Goal: Task Accomplishment & Management: Manage account settings

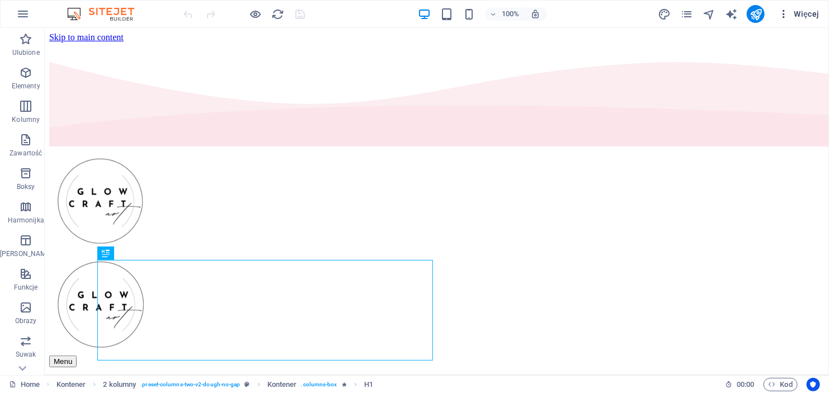
click at [785, 13] on icon "button" at bounding box center [783, 13] width 11 height 11
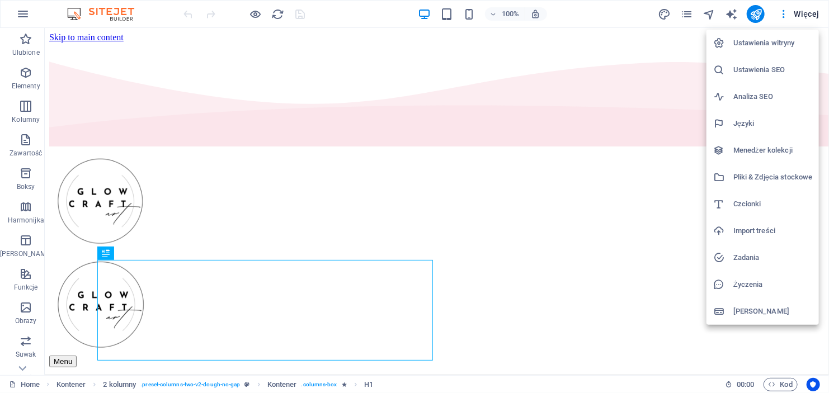
click at [767, 148] on h6 "Menedżer kolekcji" at bounding box center [772, 150] width 79 height 13
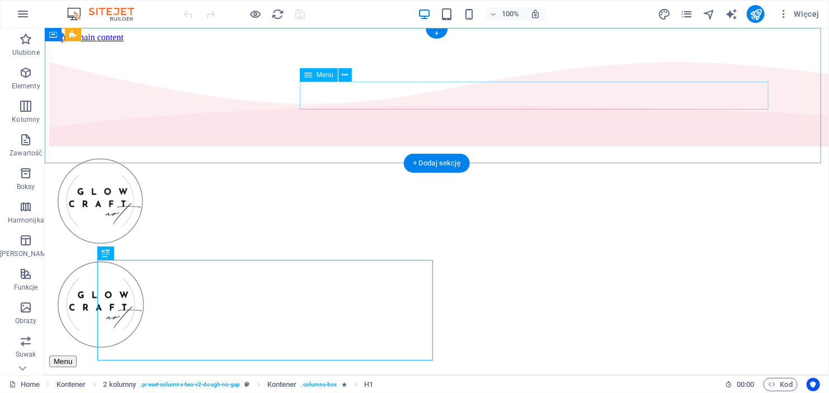
select select
select select "1"
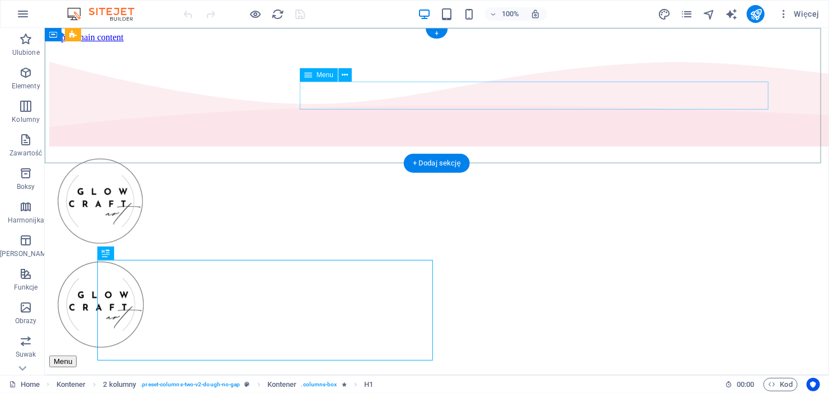
select select
select select "2"
select select
select select "default"
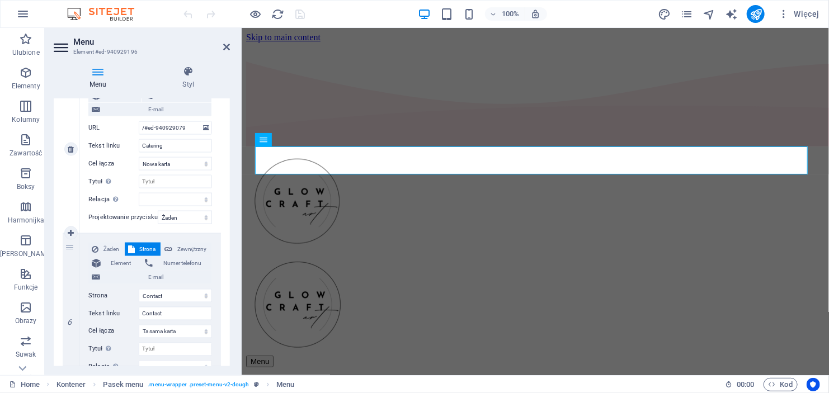
scroll to position [875, 0]
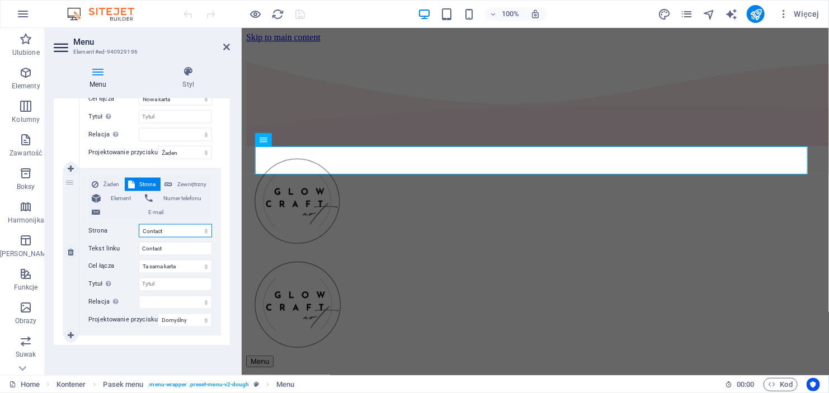
click at [171, 230] on select "Home Menu Contact Legal Notice Privacy" at bounding box center [175, 230] width 73 height 13
click at [166, 228] on select "Home Menu Contact Legal Notice Privacy" at bounding box center [175, 230] width 73 height 13
drag, startPoint x: 171, startPoint y: 248, endPoint x: 67, endPoint y: 248, distance: 104.0
click at [67, 248] on div "6 Żaden Strona Zewnętrzny Element Numer telefonu E-mail Strona Home Menu Contac…" at bounding box center [142, 252] width 158 height 167
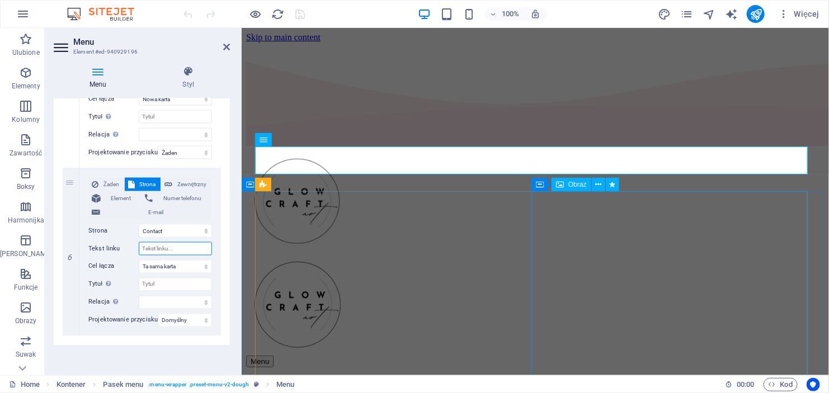
select select
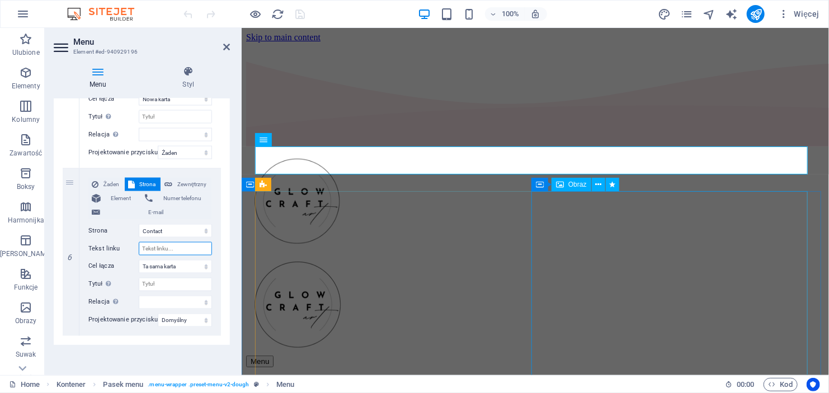
select select
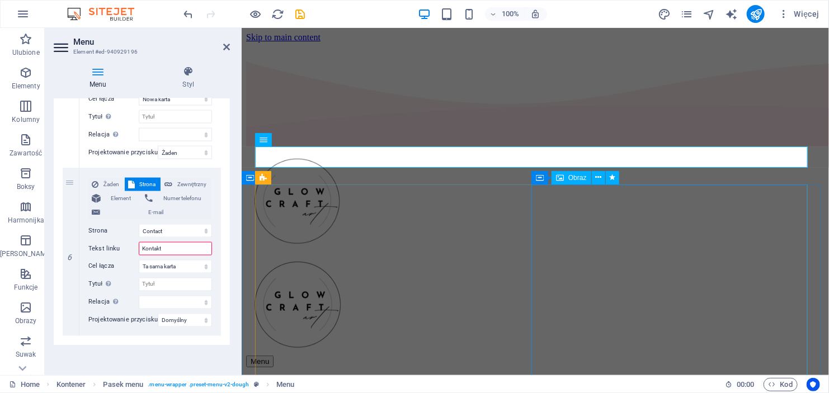
type input "Kontakt"
select select
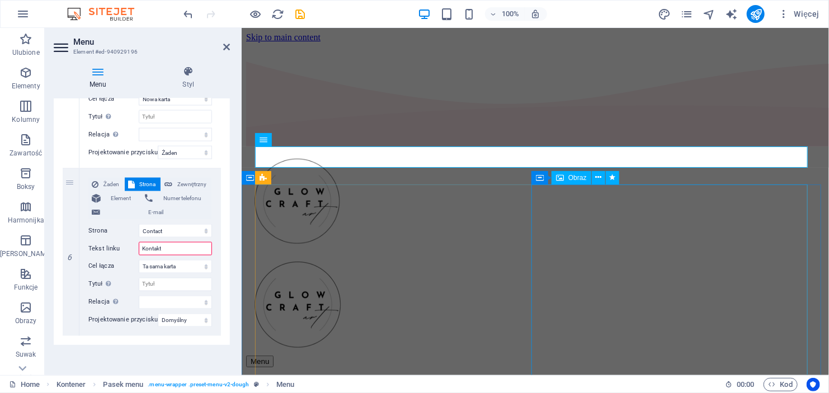
select select
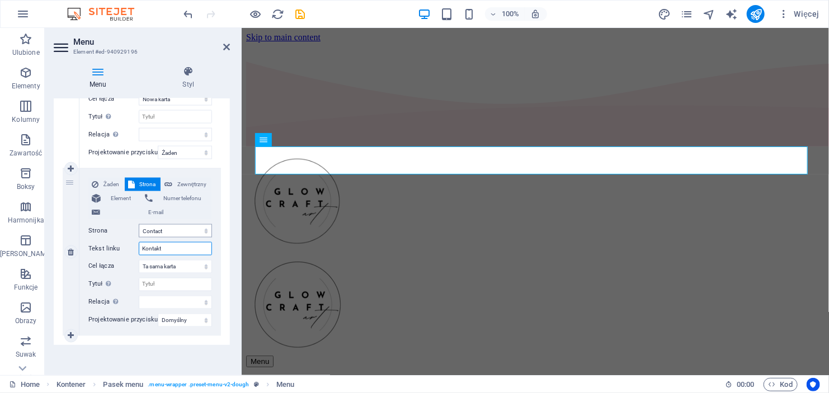
type input "Kontakt"
click at [167, 230] on select "Home Menu Contact Legal Notice Privacy" at bounding box center [175, 230] width 73 height 13
select select "1"
click at [139, 224] on select "Home Menu Contact Legal Notice Privacy" at bounding box center [175, 230] width 73 height 13
select select
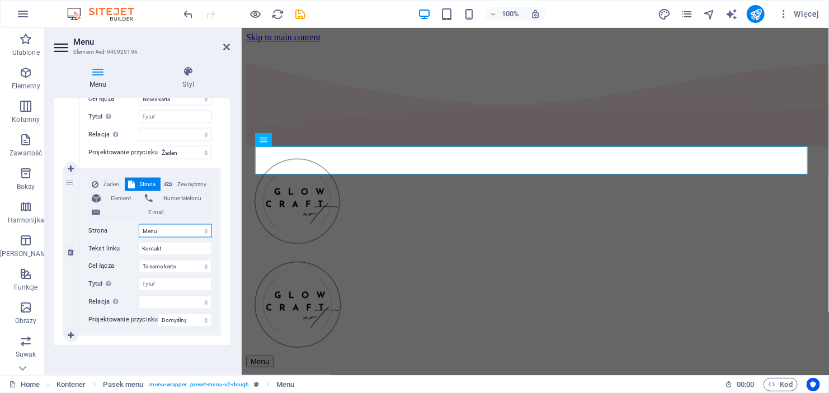
select select
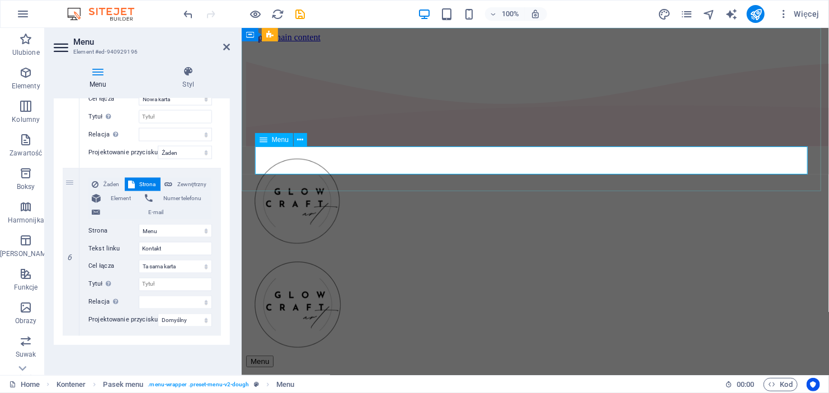
click at [304, 140] on button at bounding box center [300, 139] width 13 height 13
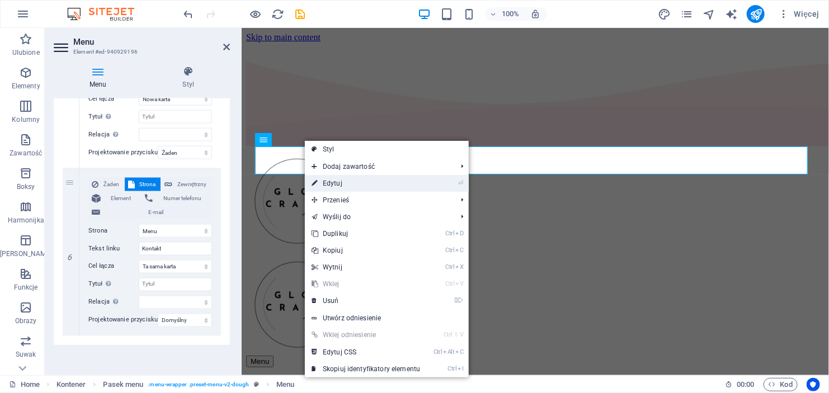
click at [366, 180] on link "⏎ Edytuj" at bounding box center [366, 183] width 122 height 17
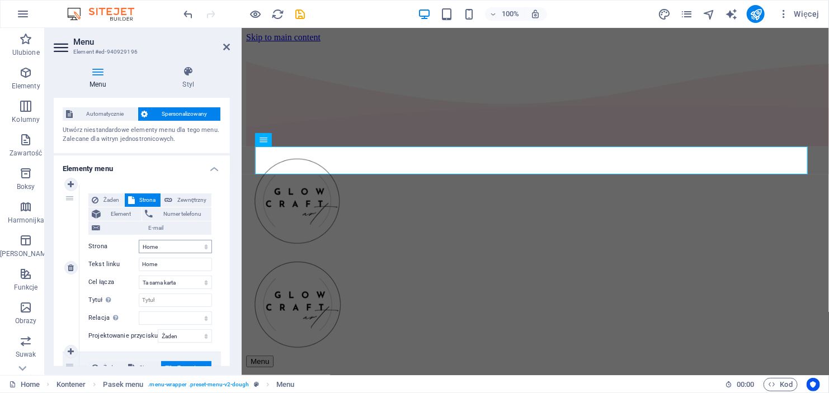
scroll to position [0, 0]
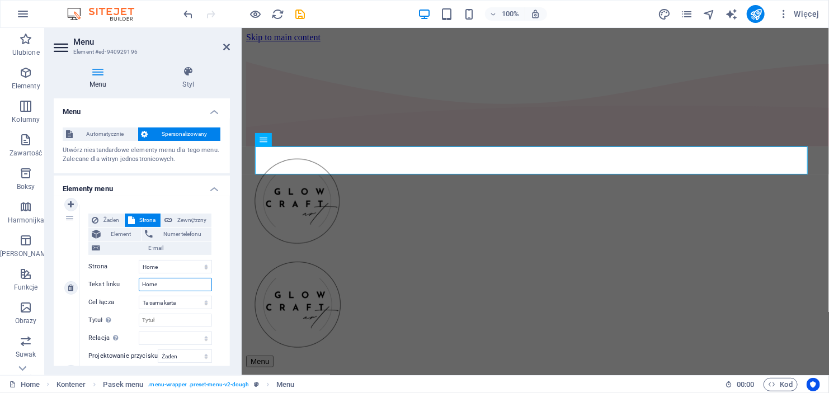
click at [168, 282] on input "Home" at bounding box center [175, 284] width 73 height 13
drag, startPoint x: 169, startPoint y: 284, endPoint x: 82, endPoint y: 282, distance: 87.3
click at [82, 282] on div "Żaden Strona Zewnętrzny Element Numer telefonu E-mail Strona Home Menu Contact …" at bounding box center [150, 288] width 142 height 167
select select
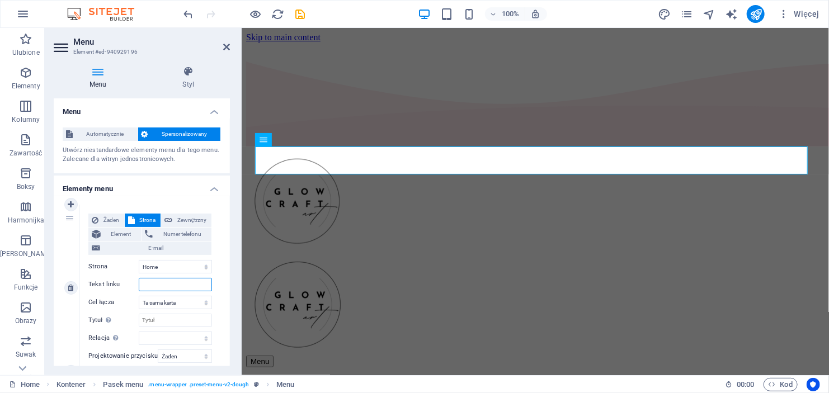
select select
type input "O"
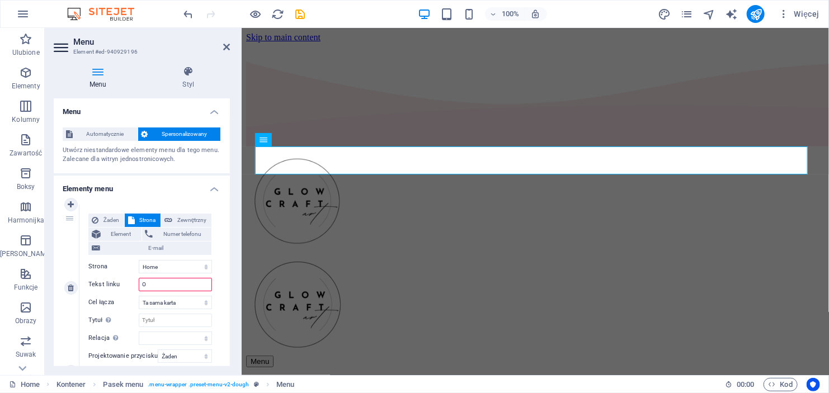
select select
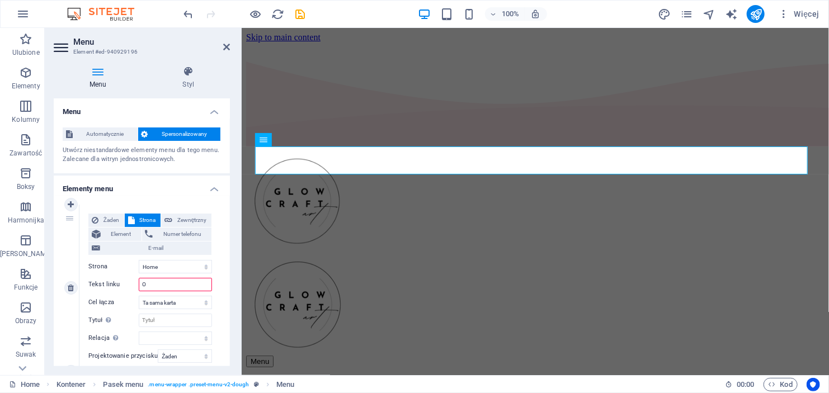
select select
type input "O"
select select
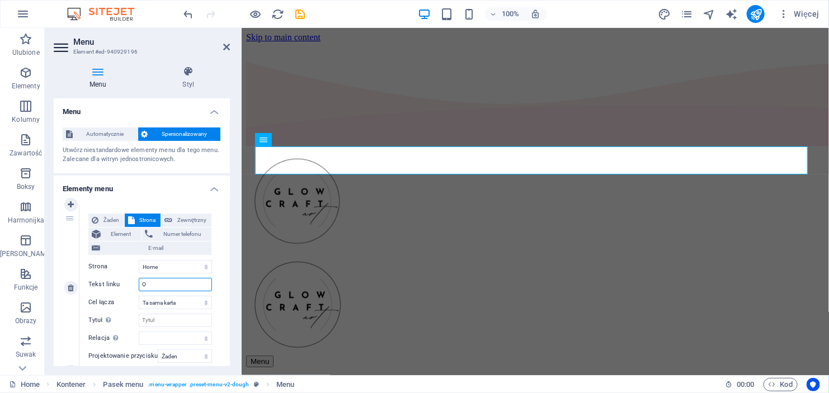
select select
type input "O Mnie"
select select
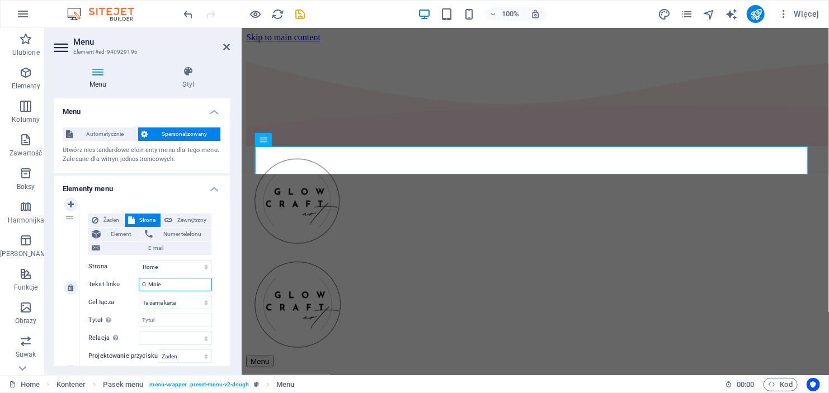
select select
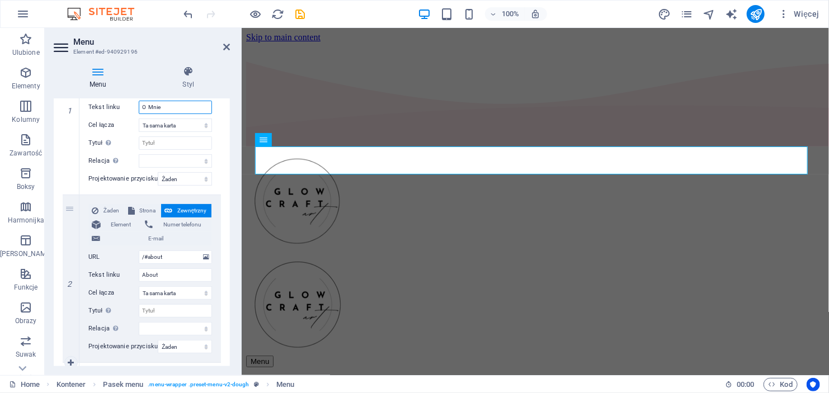
scroll to position [224, 0]
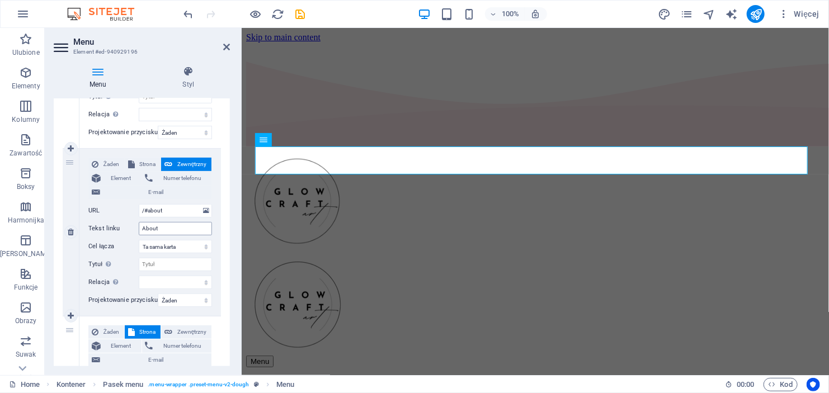
type input "O Mnie"
drag, startPoint x: 162, startPoint y: 229, endPoint x: 129, endPoint y: 228, distance: 33.0
click at [129, 228] on div "Tekst linku About" at bounding box center [150, 228] width 124 height 13
click at [637, 148] on div "Menu O Mnie About Menu Location Catering Kontakt" at bounding box center [535, 292] width 578 height 288
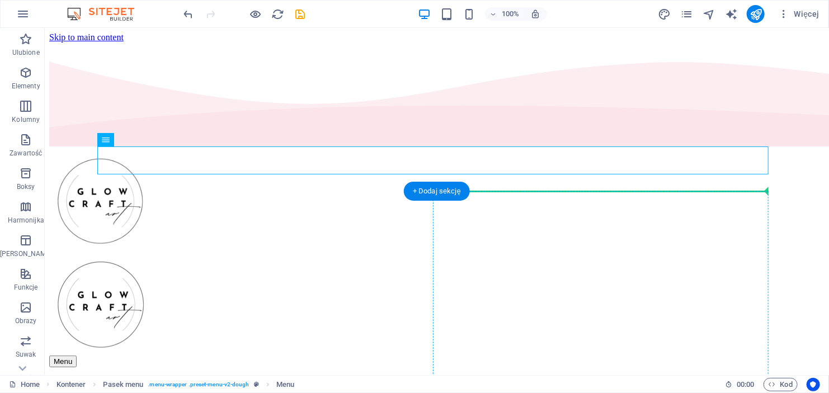
drag, startPoint x: 648, startPoint y: 167, endPoint x: 652, endPoint y: 221, distance: 53.9
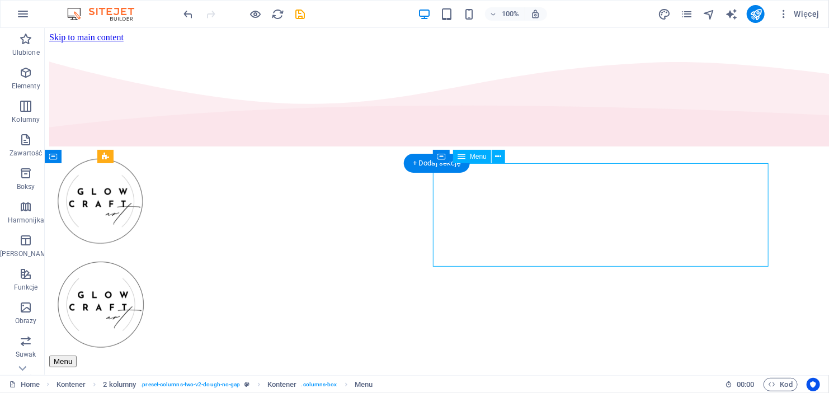
drag, startPoint x: 543, startPoint y: 183, endPoint x: 731, endPoint y: 182, distance: 188.5
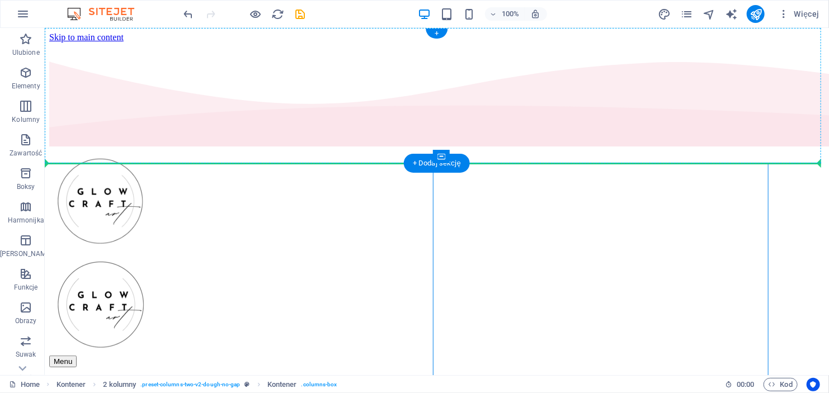
drag, startPoint x: 488, startPoint y: 185, endPoint x: 751, endPoint y: 153, distance: 264.8
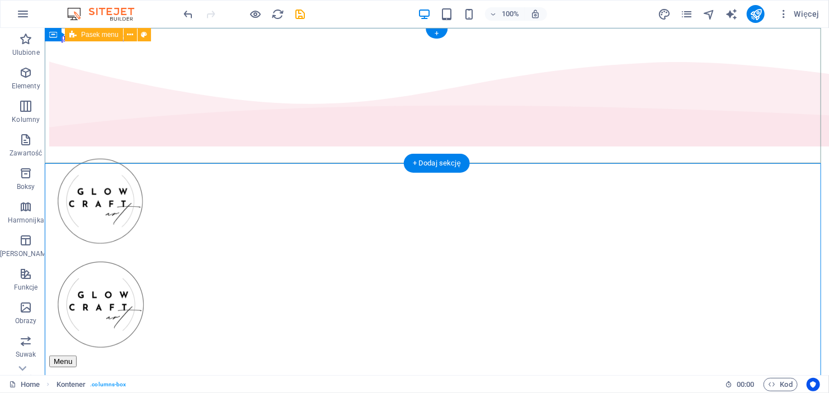
click at [262, 148] on div "Menu" at bounding box center [436, 257] width 775 height 219
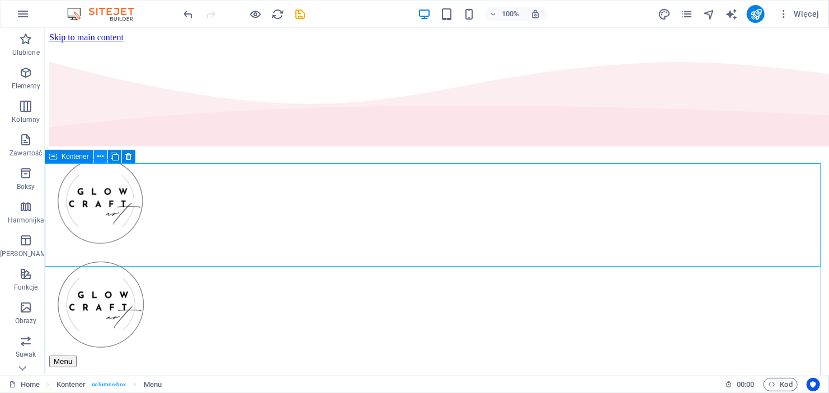
click at [103, 152] on icon at bounding box center [100, 157] width 6 height 12
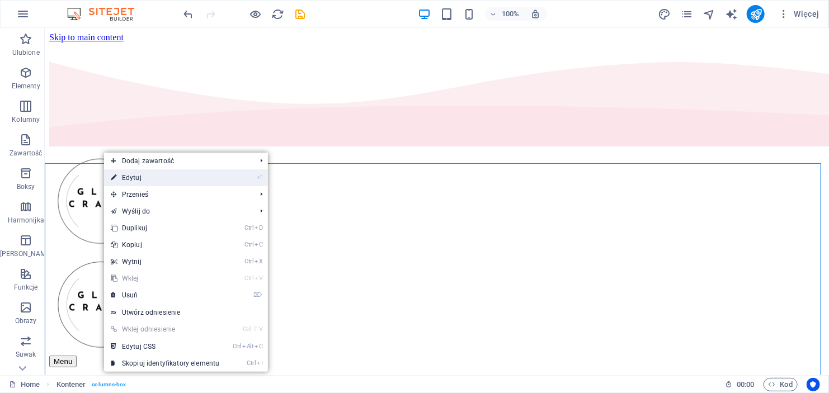
click at [145, 177] on link "⏎ Edytuj" at bounding box center [165, 177] width 122 height 17
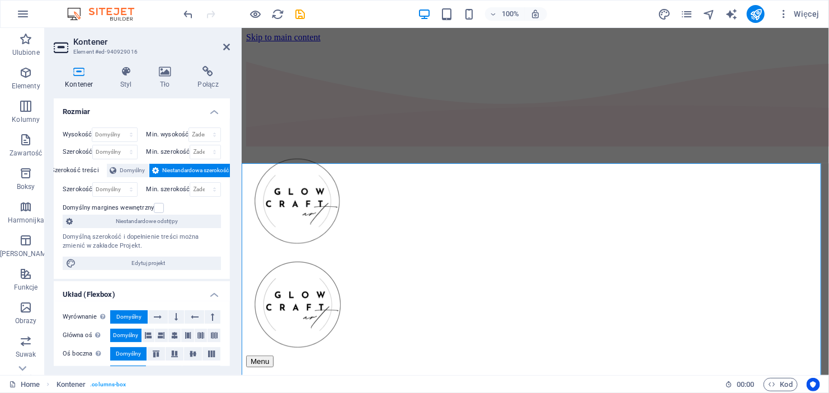
click at [215, 110] on h4 "Rozmiar" at bounding box center [142, 108] width 176 height 20
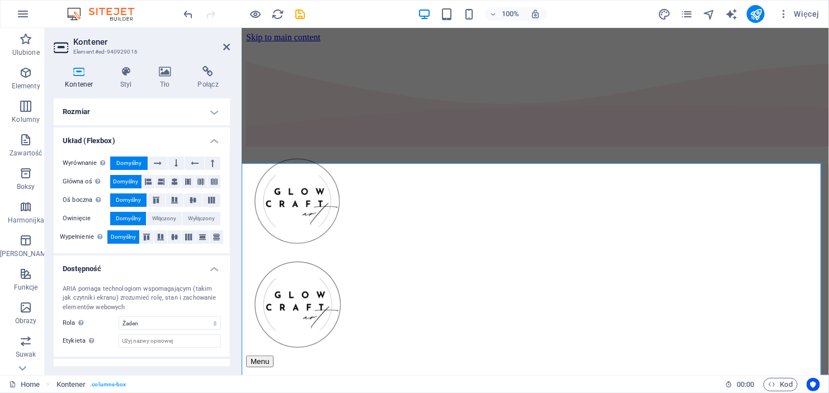
click at [215, 110] on h4 "Rozmiar" at bounding box center [142, 111] width 176 height 27
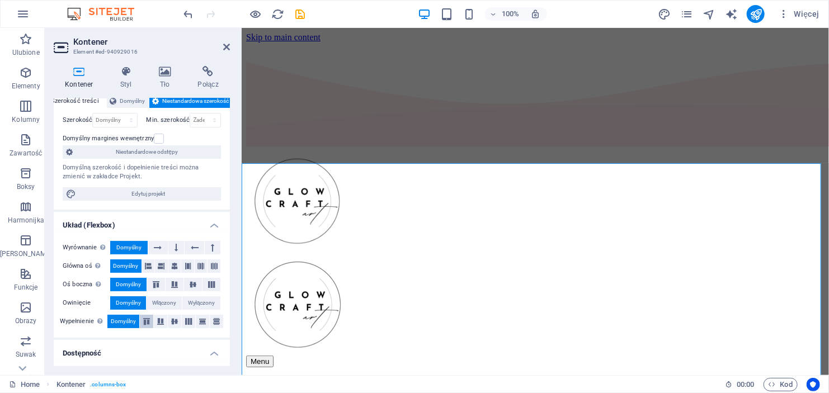
scroll to position [112, 0]
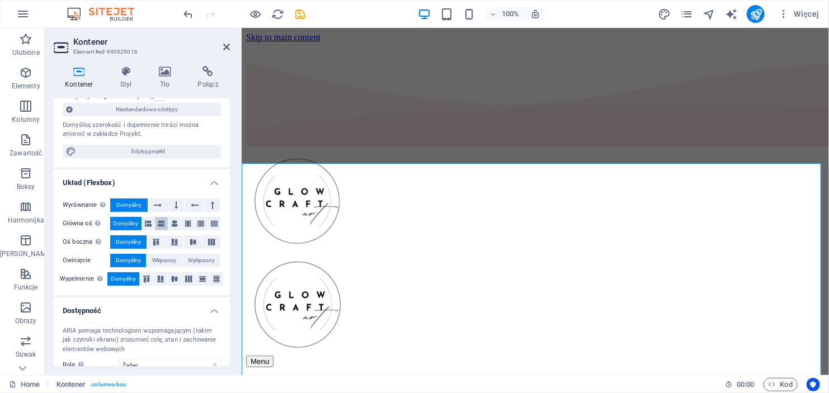
click at [160, 222] on icon at bounding box center [161, 223] width 7 height 13
click at [148, 224] on icon at bounding box center [148, 223] width 7 height 13
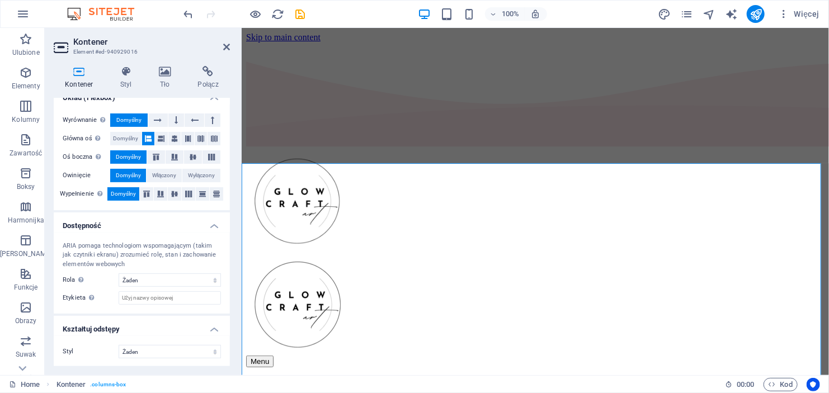
scroll to position [0, 0]
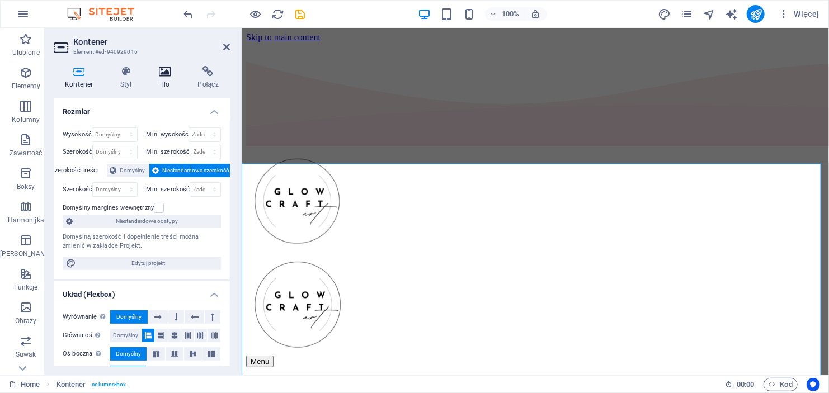
click at [163, 75] on icon at bounding box center [165, 71] width 35 height 11
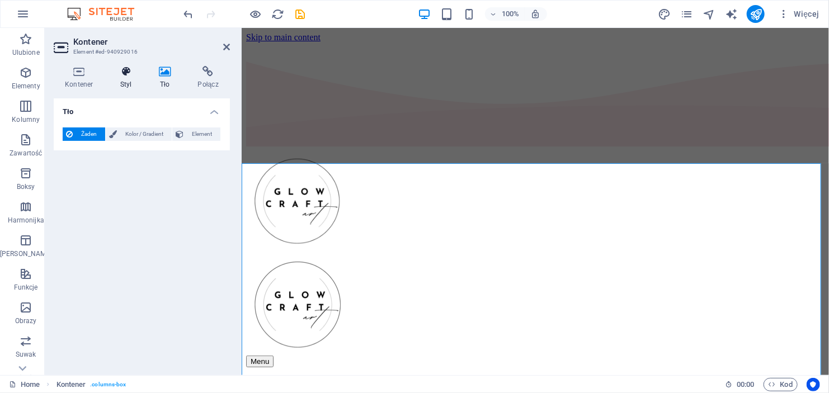
click at [125, 69] on icon at bounding box center [126, 71] width 34 height 11
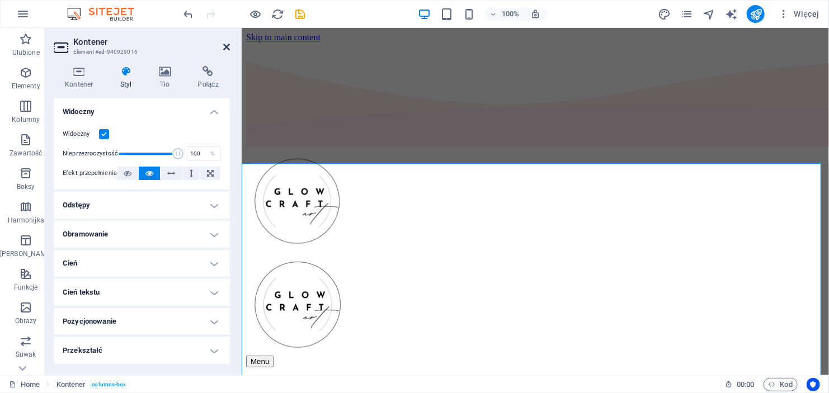
click at [228, 46] on icon at bounding box center [226, 47] width 7 height 9
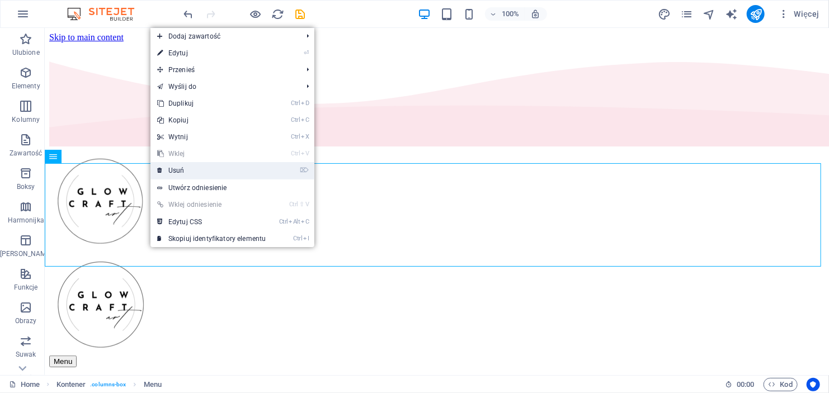
click at [190, 171] on link "⌦ Usuń" at bounding box center [211, 170] width 122 height 17
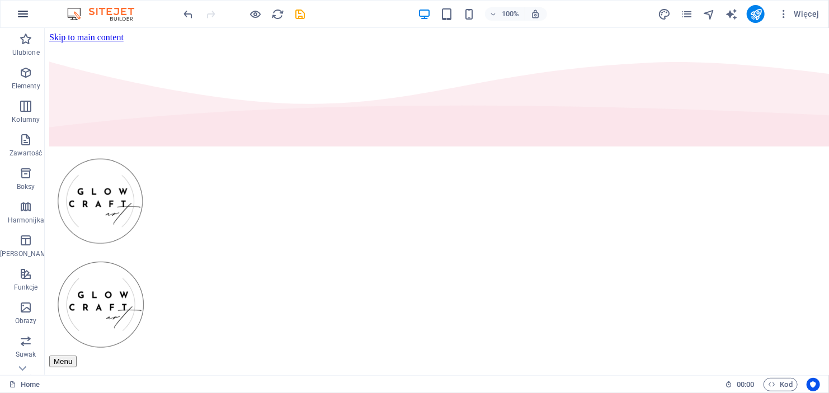
click at [25, 10] on icon "button" at bounding box center [22, 13] width 13 height 13
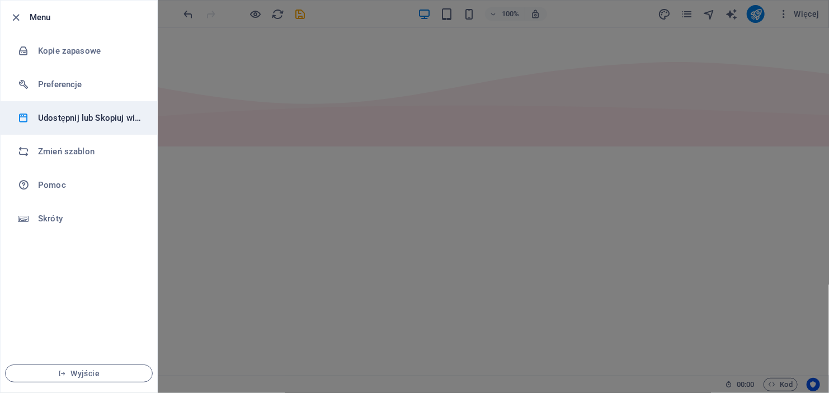
click at [74, 123] on h6 "Udostępnij lub Skopiuj witrynę" at bounding box center [89, 117] width 103 height 13
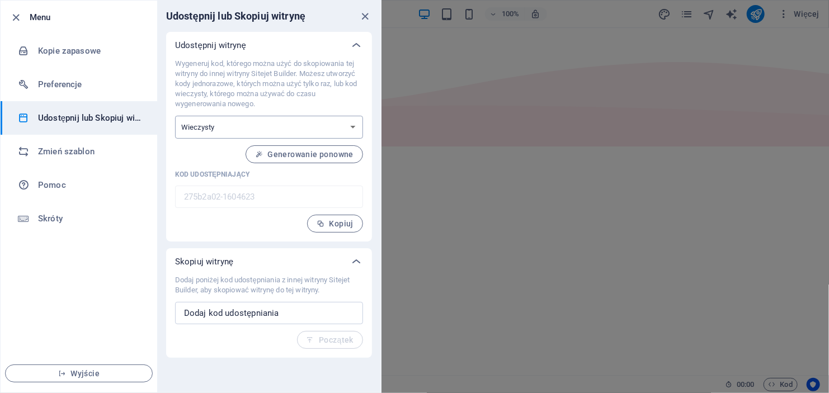
click at [205, 122] on select "Jednorazowy Wieczysty" at bounding box center [269, 127] width 188 height 23
click at [205, 121] on select "Jednorazowy Wieczysty" at bounding box center [269, 127] width 188 height 23
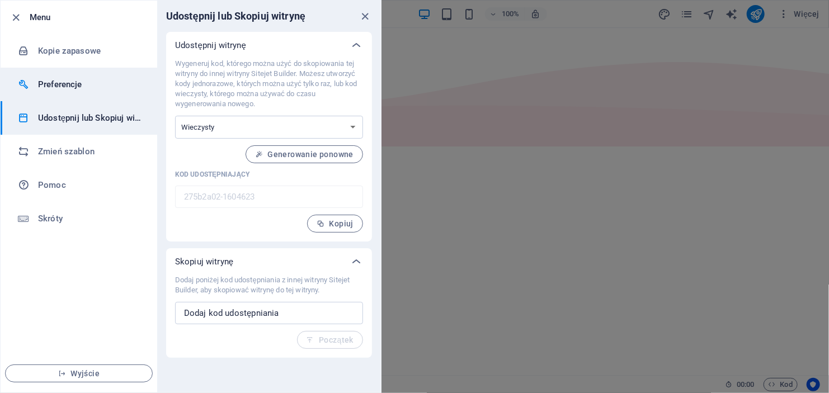
click at [62, 83] on h6 "Preferencje" at bounding box center [89, 84] width 103 height 13
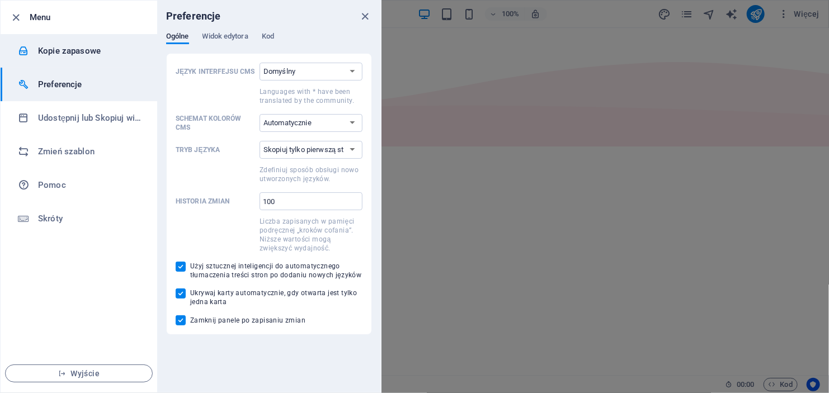
click at [84, 51] on h6 "Kopie zapasowe" at bounding box center [89, 50] width 103 height 13
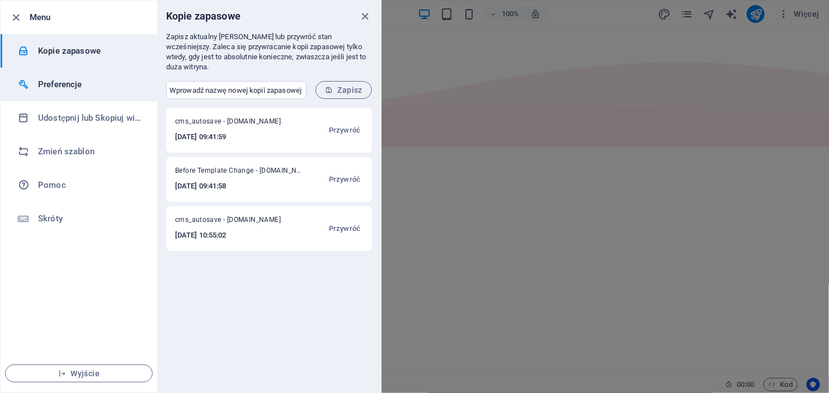
click at [49, 82] on h6 "Preferencje" at bounding box center [89, 84] width 103 height 13
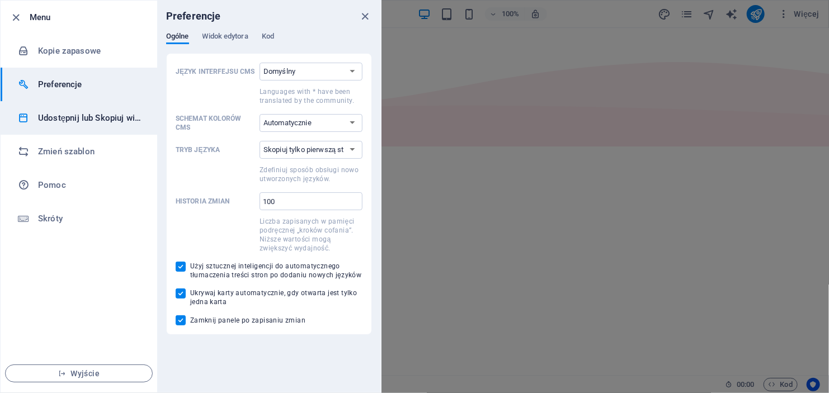
click at [54, 118] on h6 "Udostępnij lub Skopiuj witrynę" at bounding box center [89, 117] width 103 height 13
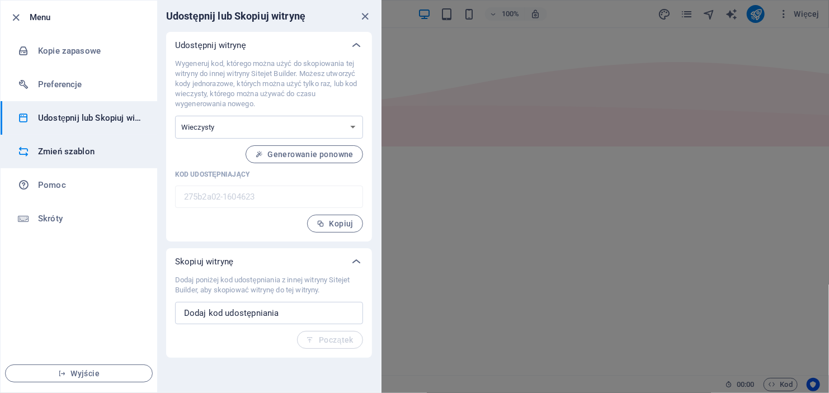
click at [59, 151] on h6 "Zmień szablon" at bounding box center [89, 151] width 103 height 13
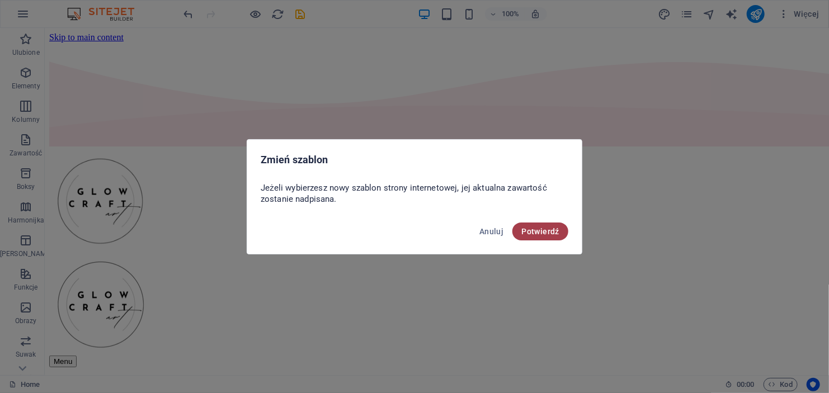
click at [544, 233] on span "Potwierdź" at bounding box center [540, 231] width 38 height 9
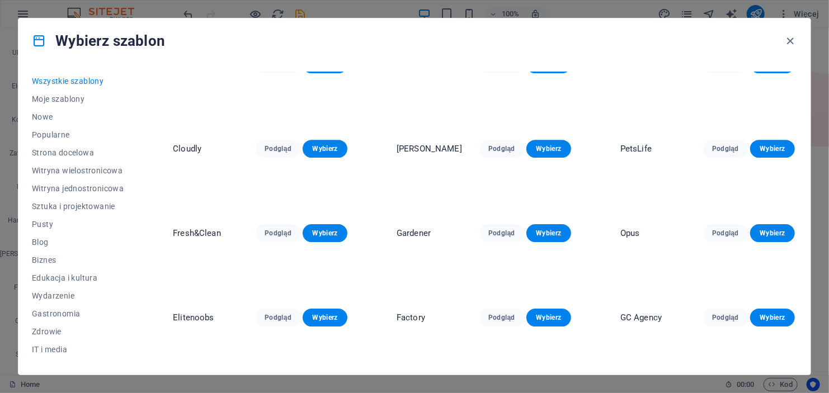
scroll to position [3692, 0]
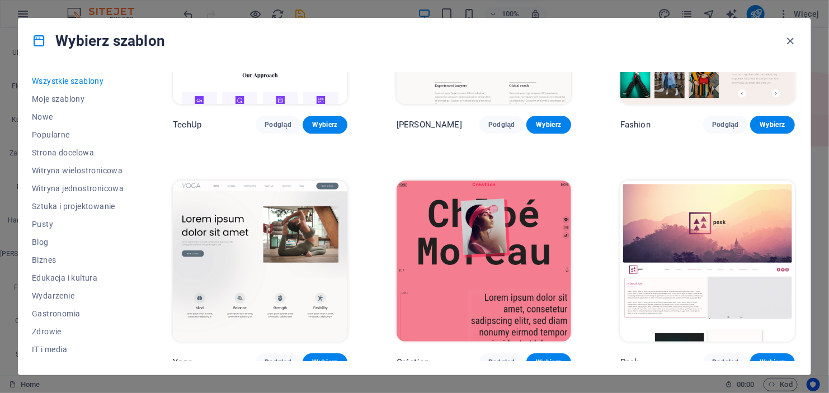
click at [247, 226] on img at bounding box center [260, 261] width 175 height 161
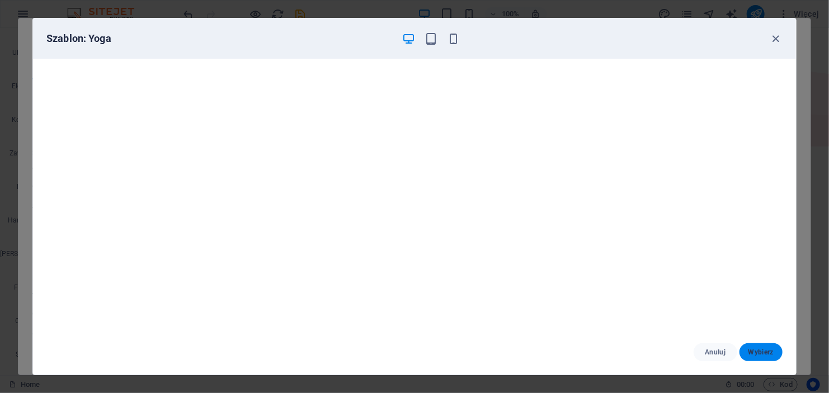
click at [760, 354] on span "Wybierz" at bounding box center [760, 352] width 25 height 9
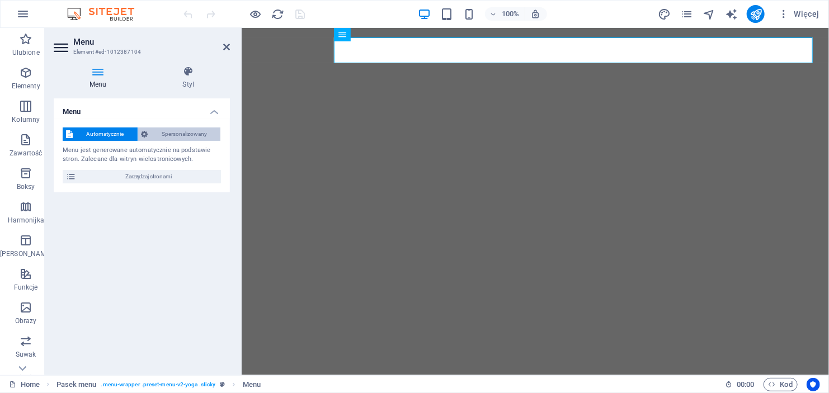
click at [177, 134] on span "Spersonalizowany" at bounding box center [185, 134] width 66 height 13
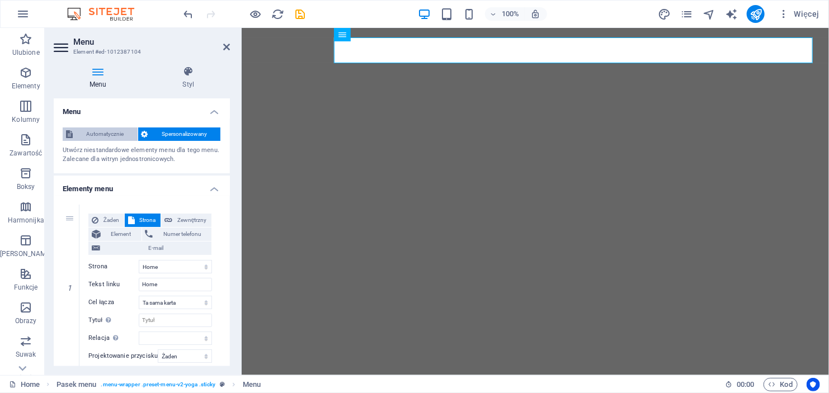
click at [111, 135] on span "Automatycznie" at bounding box center [105, 134] width 58 height 13
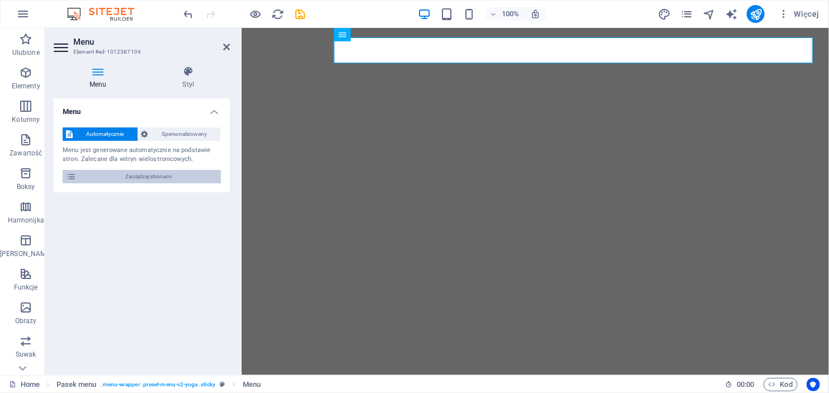
click at [163, 173] on span "Zarządzaj stronami" at bounding box center [148, 176] width 138 height 13
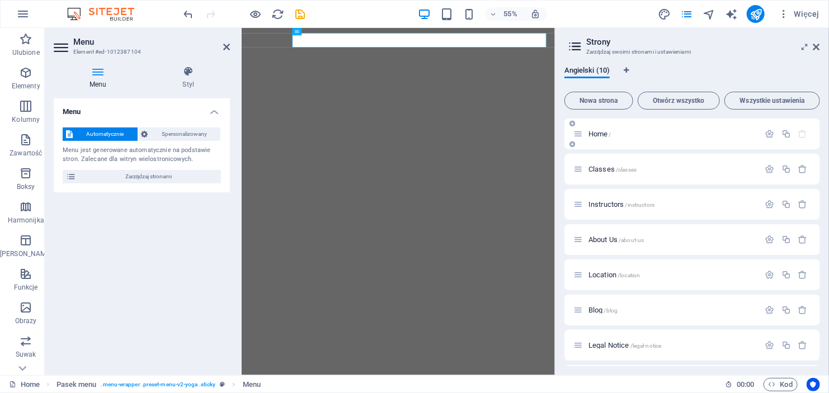
click at [590, 134] on span "Home /" at bounding box center [599, 134] width 23 height 8
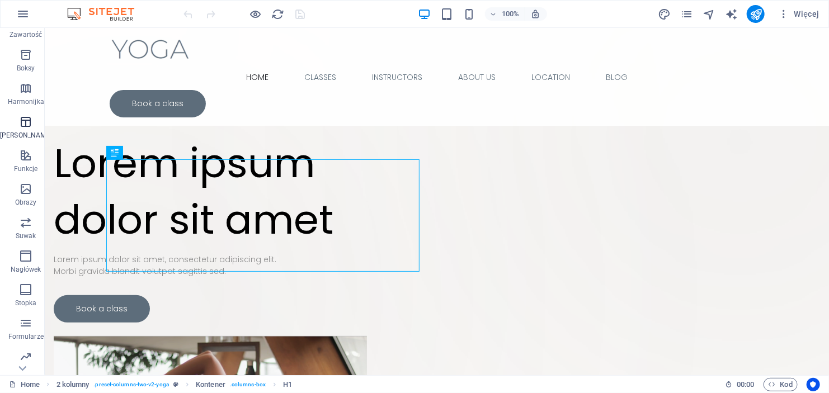
scroll to position [155, 0]
click at [21, 352] on icon "button" at bounding box center [25, 353] width 13 height 13
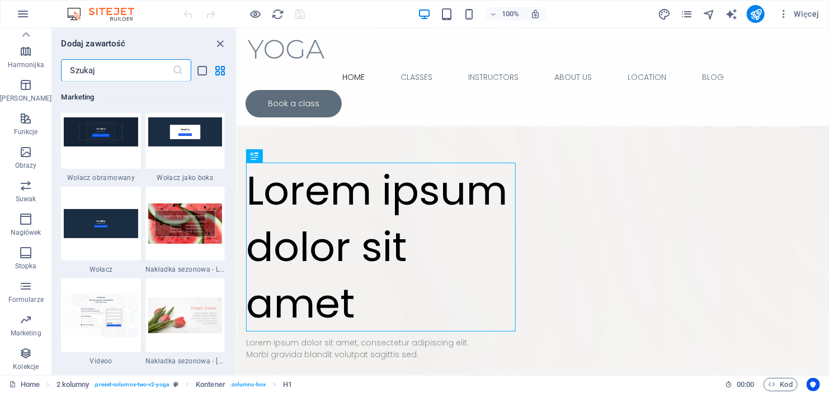
scroll to position [10239, 0]
